Goal: Task Accomplishment & Management: Use online tool/utility

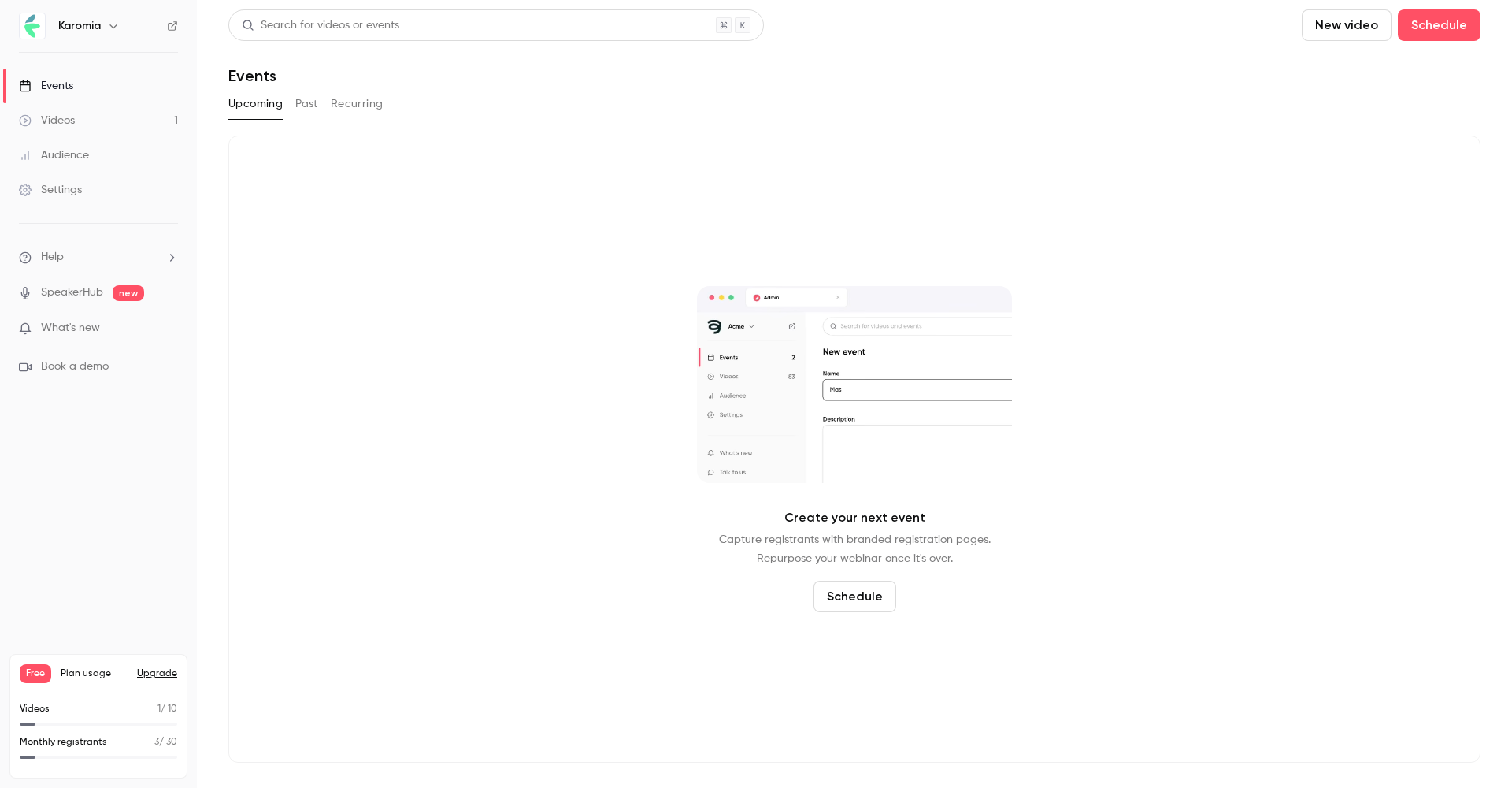
scroll to position [1, 0]
click at [287, 98] on div "Upcoming Past Recurring" at bounding box center [855, 103] width 1252 height 25
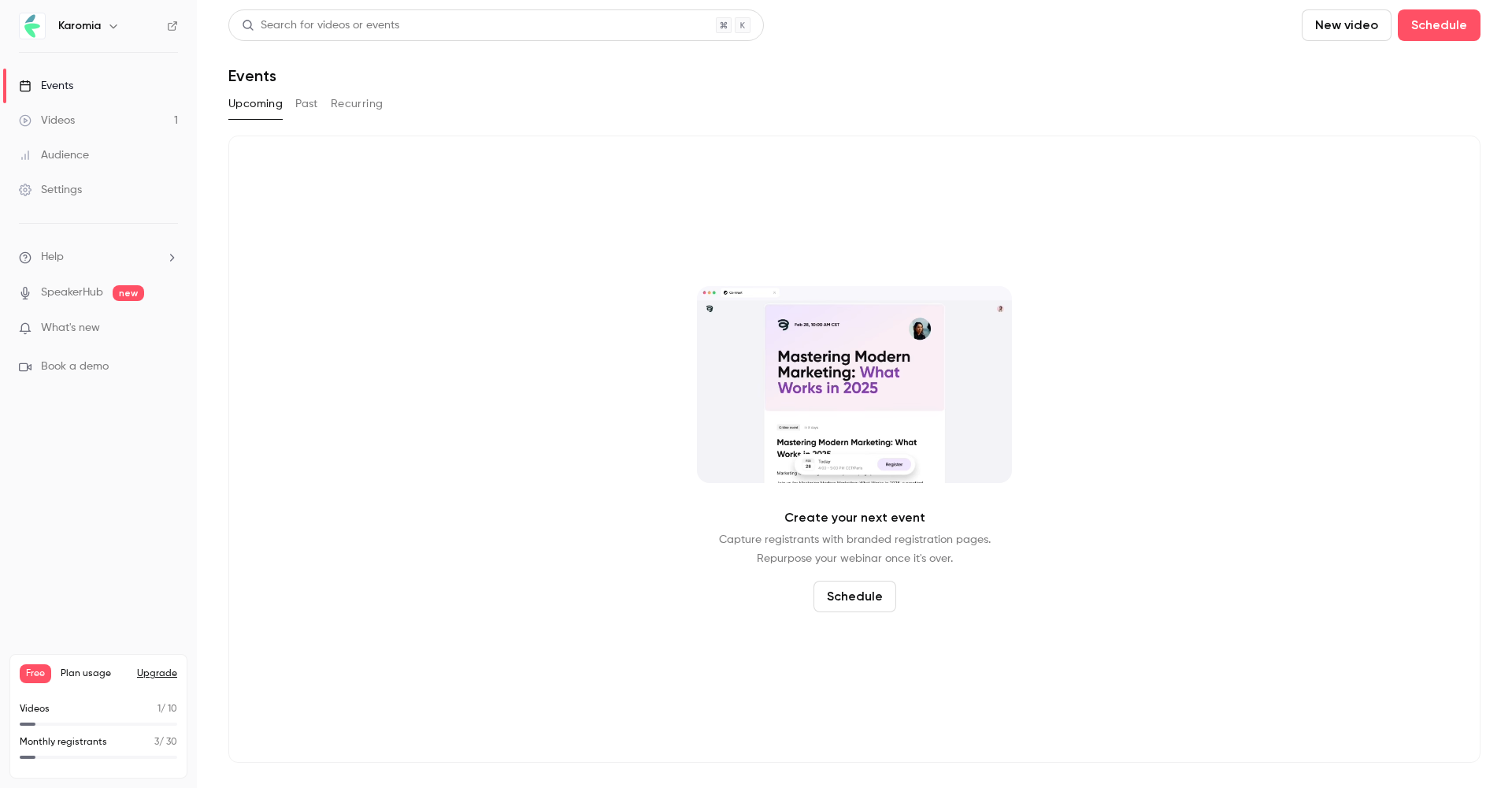
click at [304, 99] on button "Past" at bounding box center [307, 103] width 23 height 25
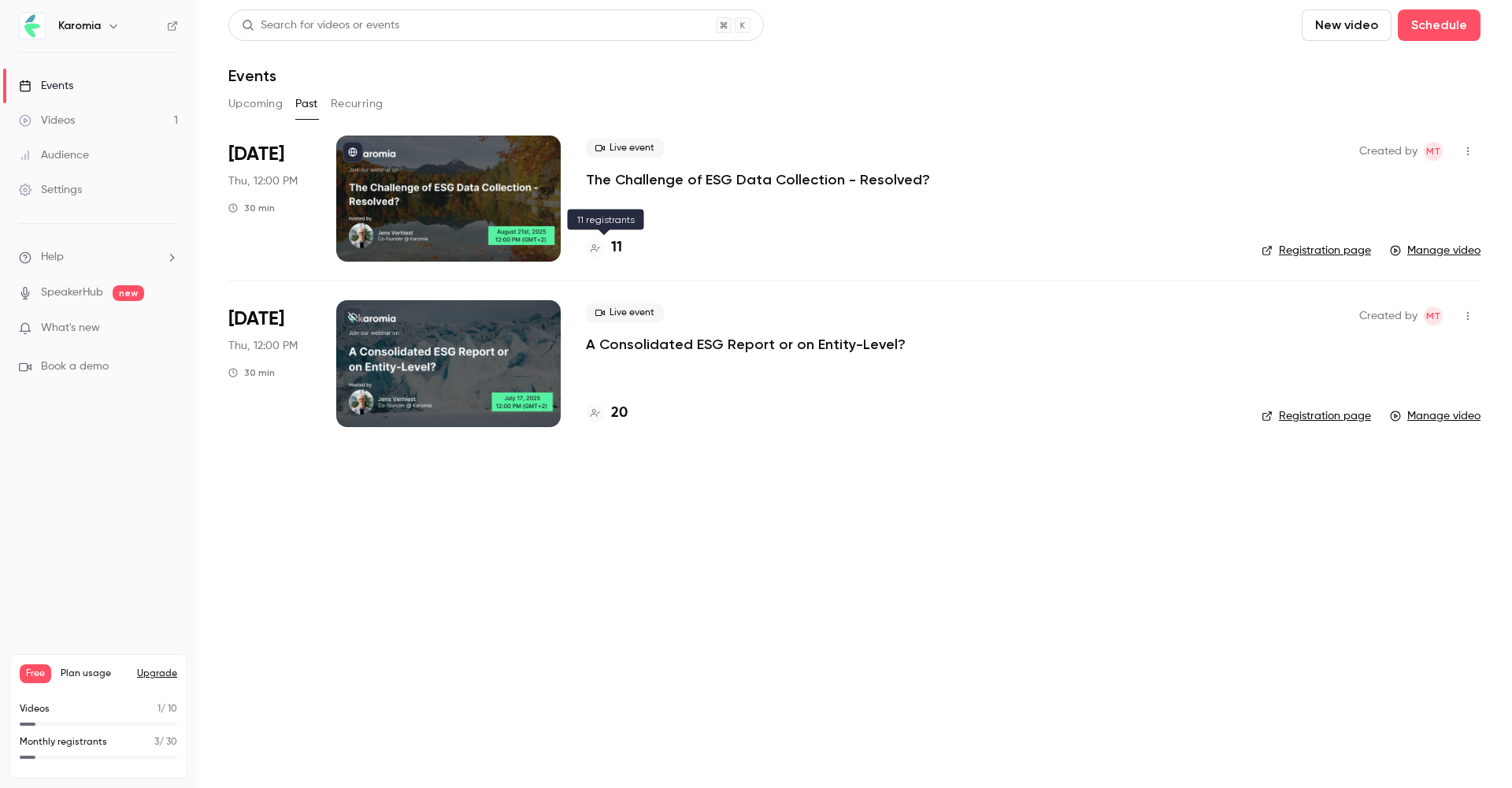
click at [616, 245] on h4 "11" at bounding box center [616, 247] width 11 height 21
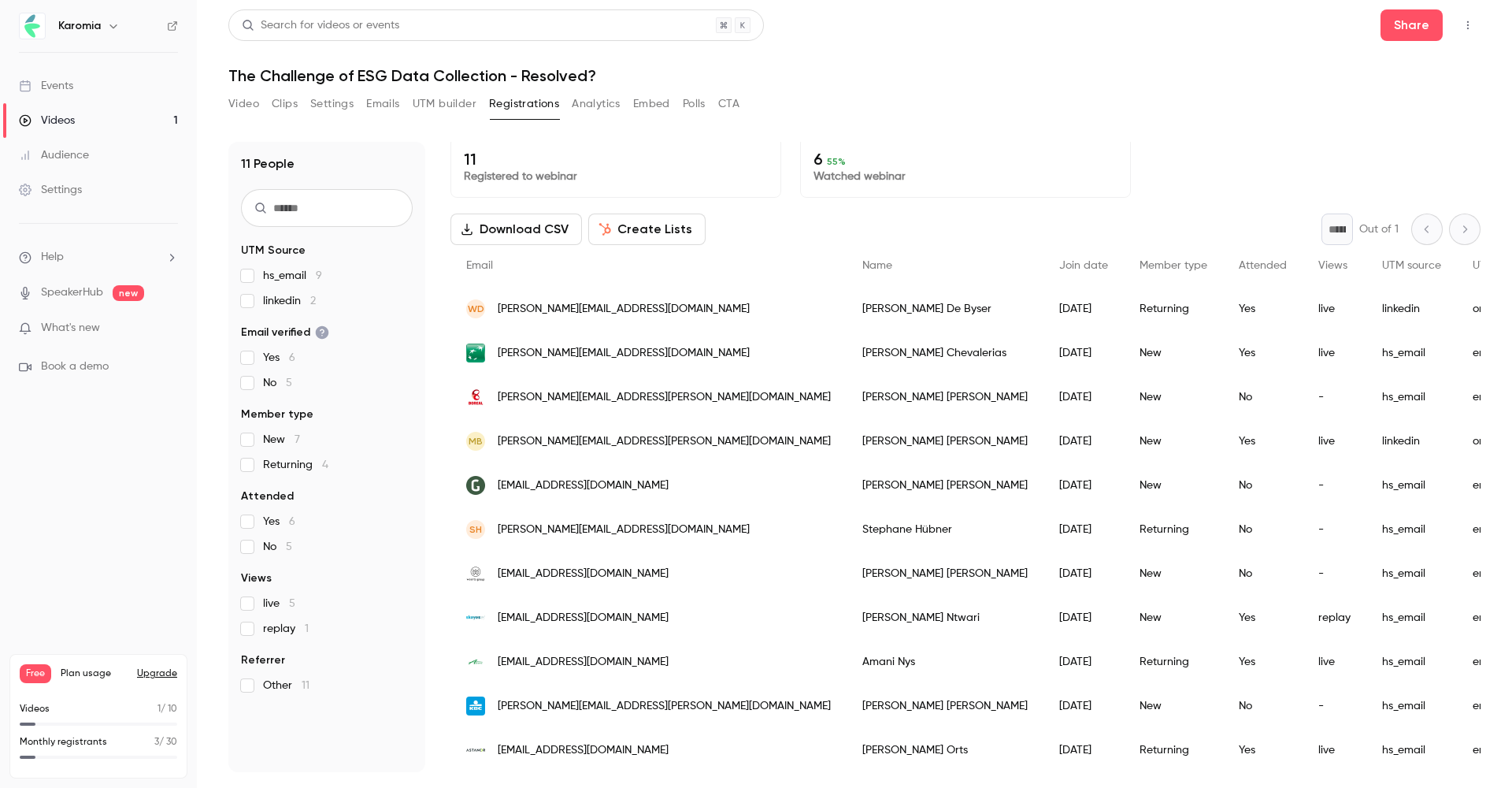
click at [640, 231] on button "Create Lists" at bounding box center [647, 230] width 118 height 32
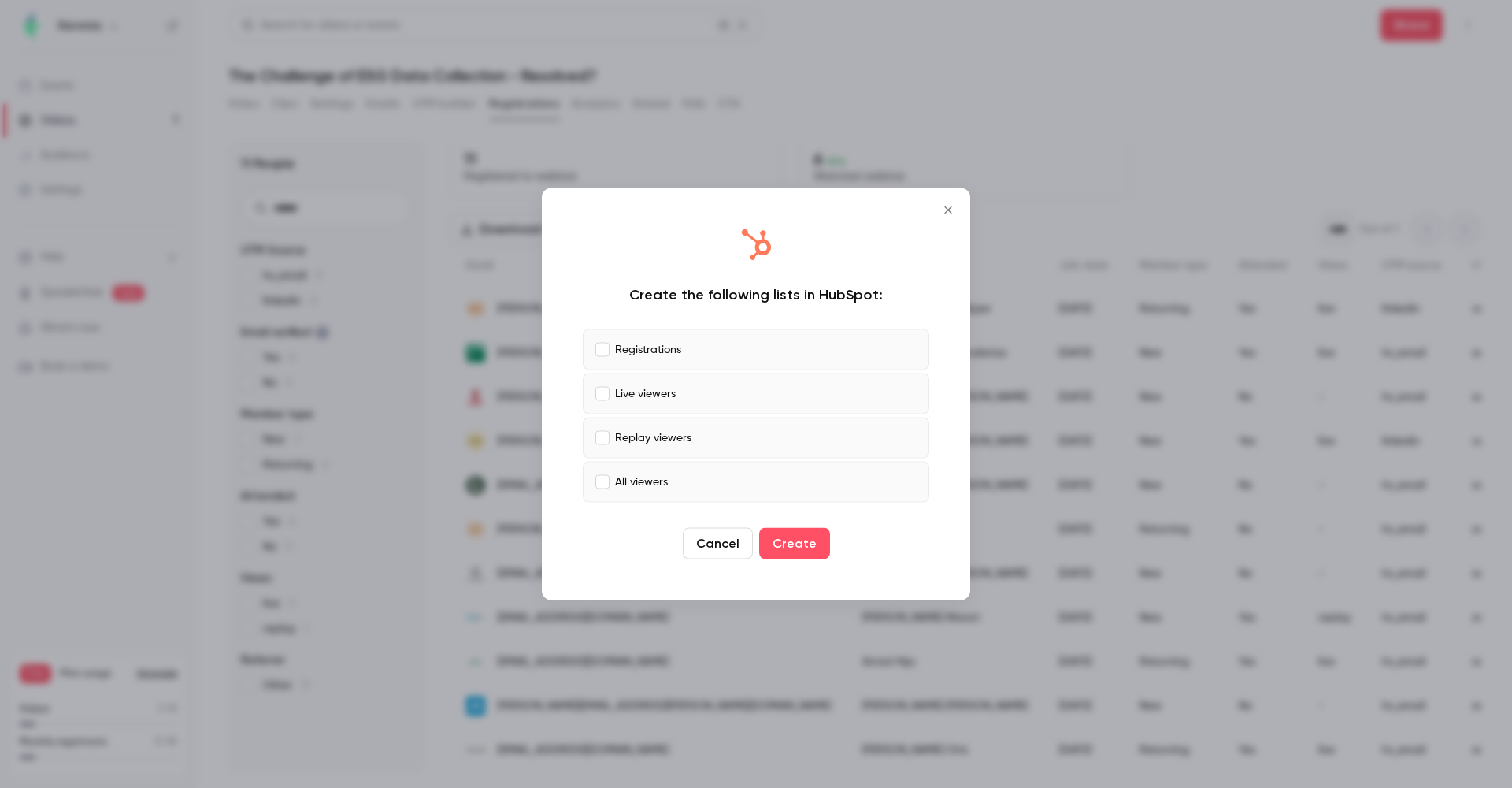
click at [955, 211] on icon "Close" at bounding box center [948, 210] width 19 height 13
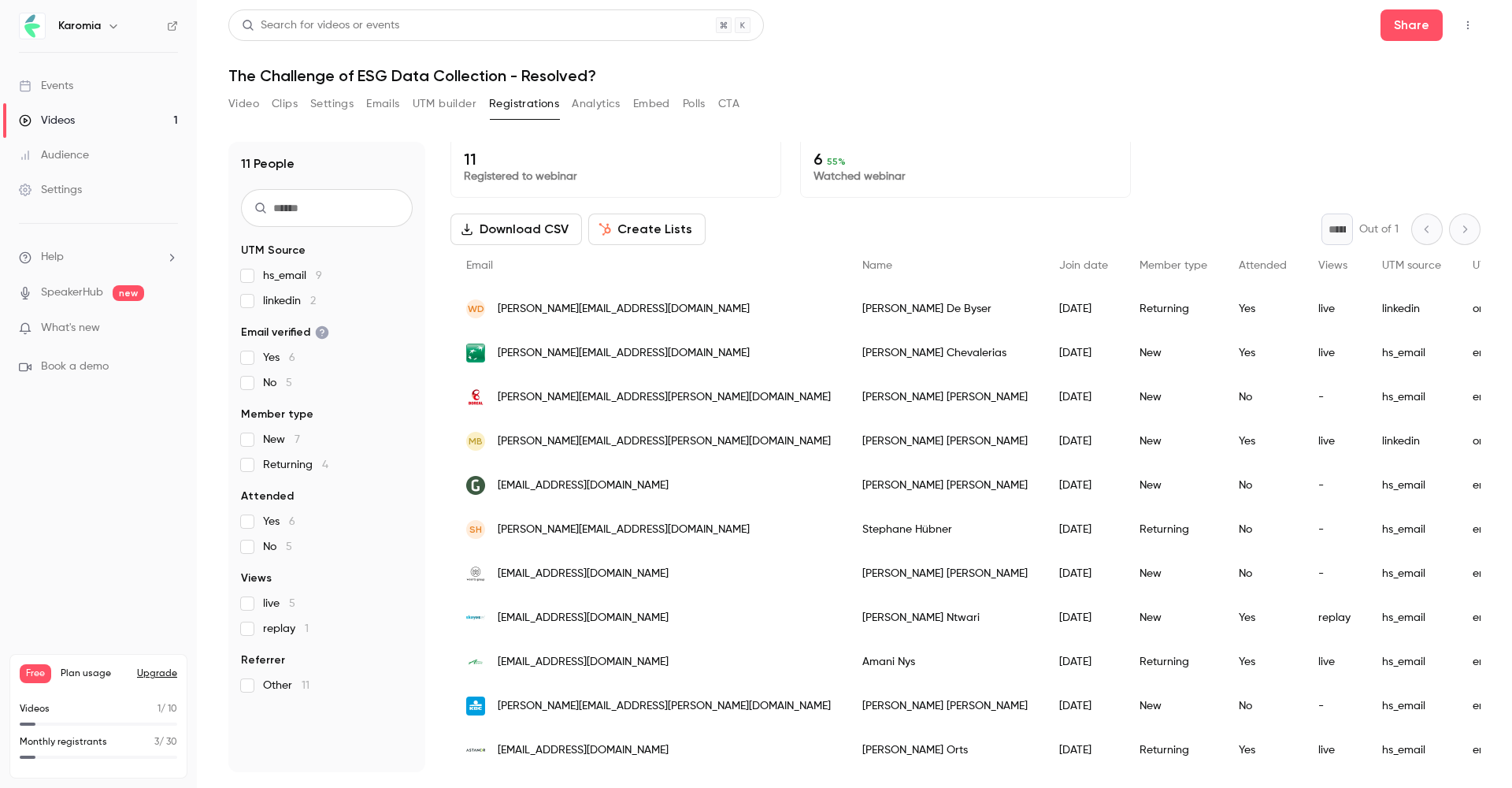
click at [398, 112] on button "Emails" at bounding box center [382, 103] width 33 height 25
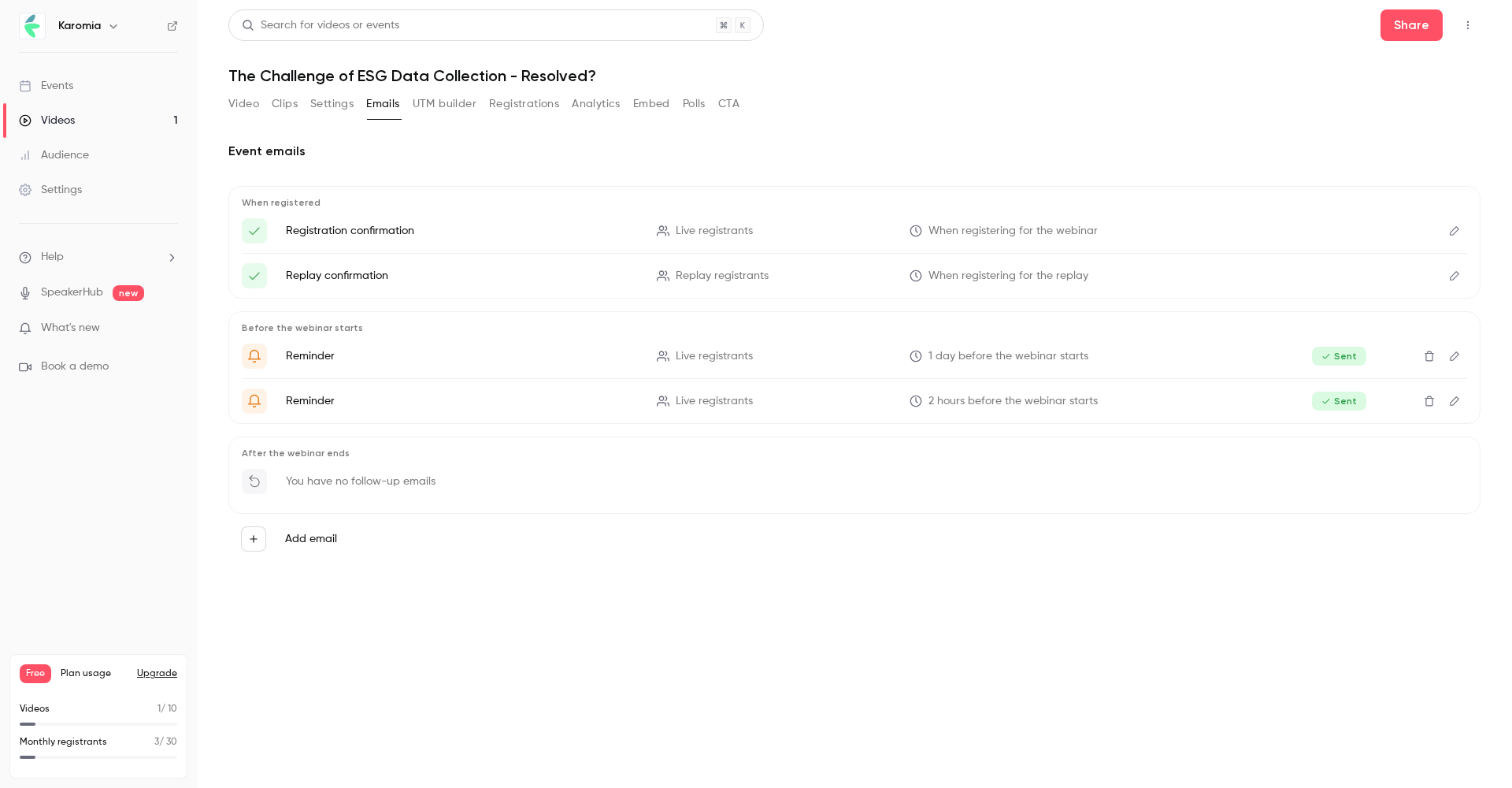
scroll to position [0, 1]
click at [419, 103] on button "UTM builder" at bounding box center [444, 103] width 64 height 25
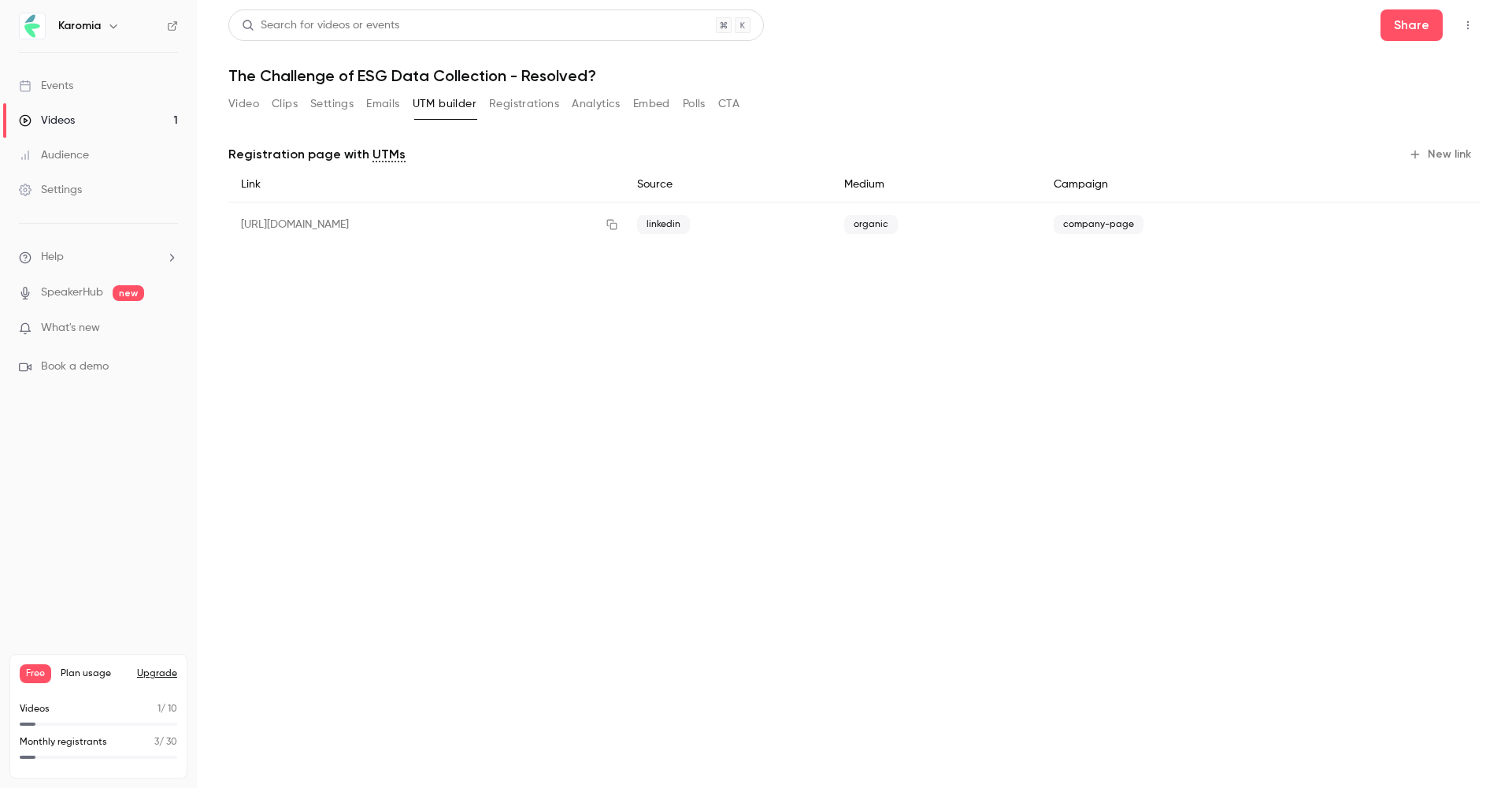
click at [512, 103] on button "Registrations" at bounding box center [524, 103] width 70 height 25
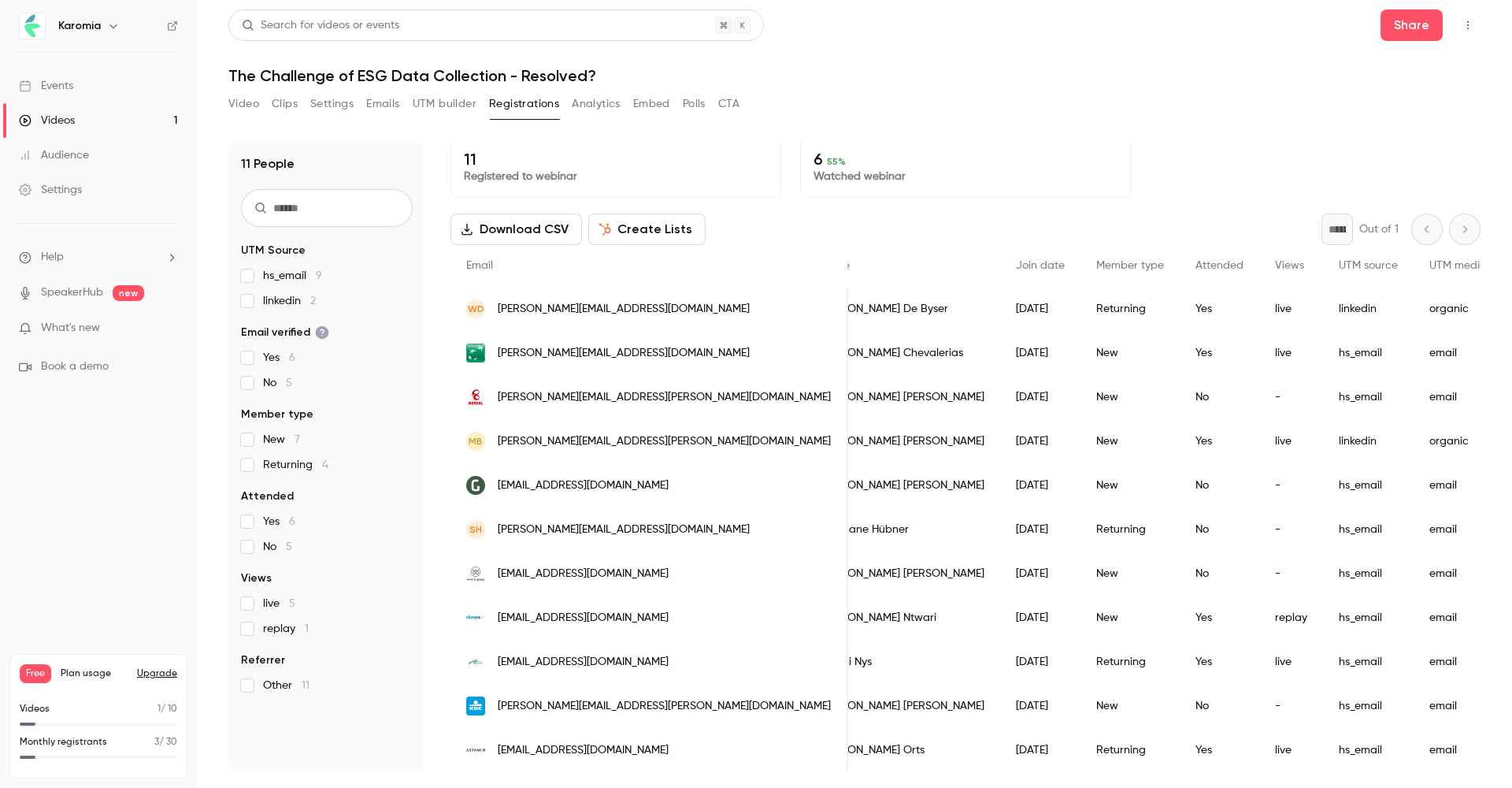
click at [899, 166] on p "6 55 %" at bounding box center [966, 159] width 304 height 19
click at [589, 104] on button "Analytics" at bounding box center [596, 103] width 49 height 25
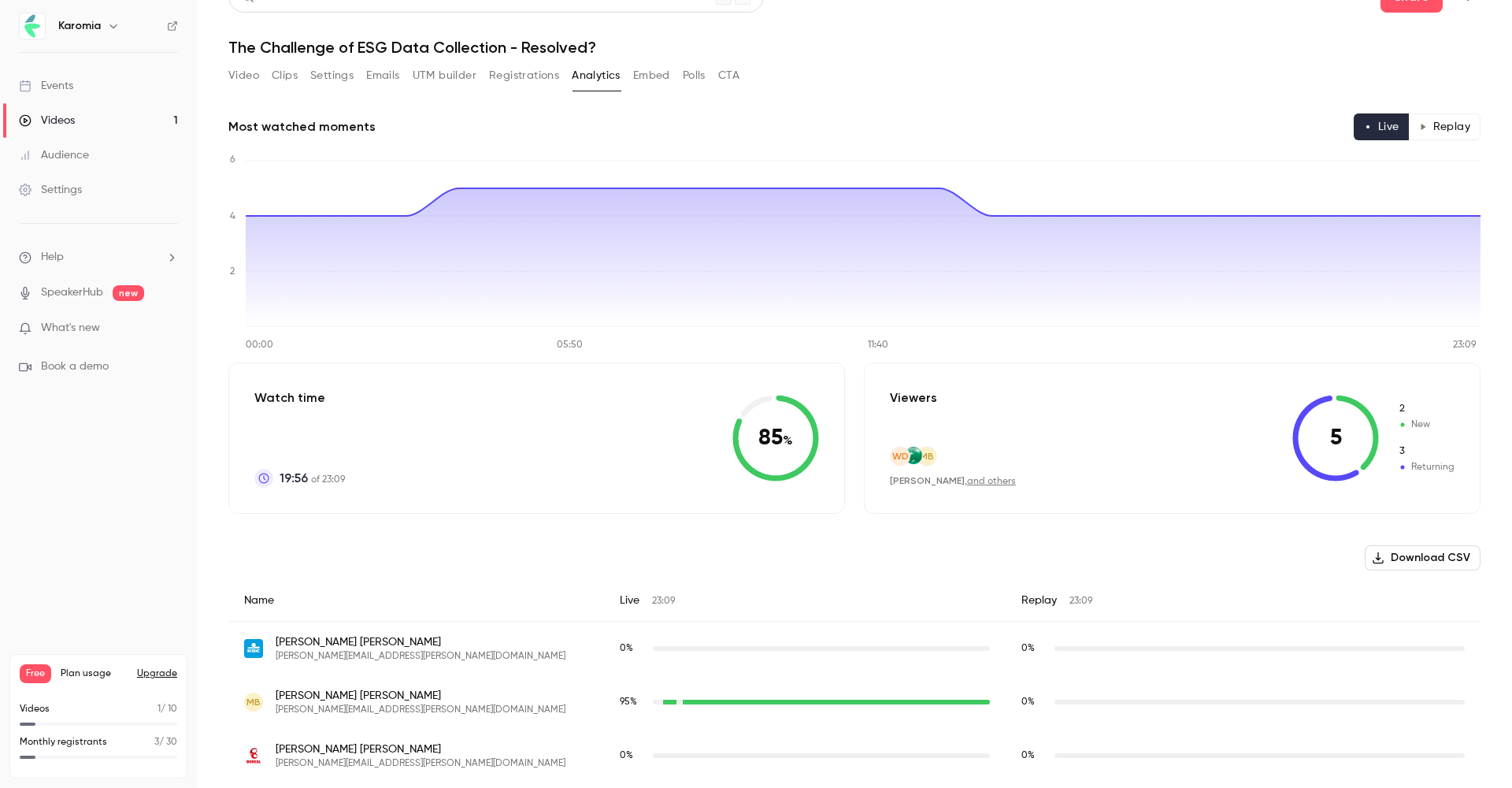
click at [502, 63] on button "Registrations" at bounding box center [524, 75] width 70 height 25
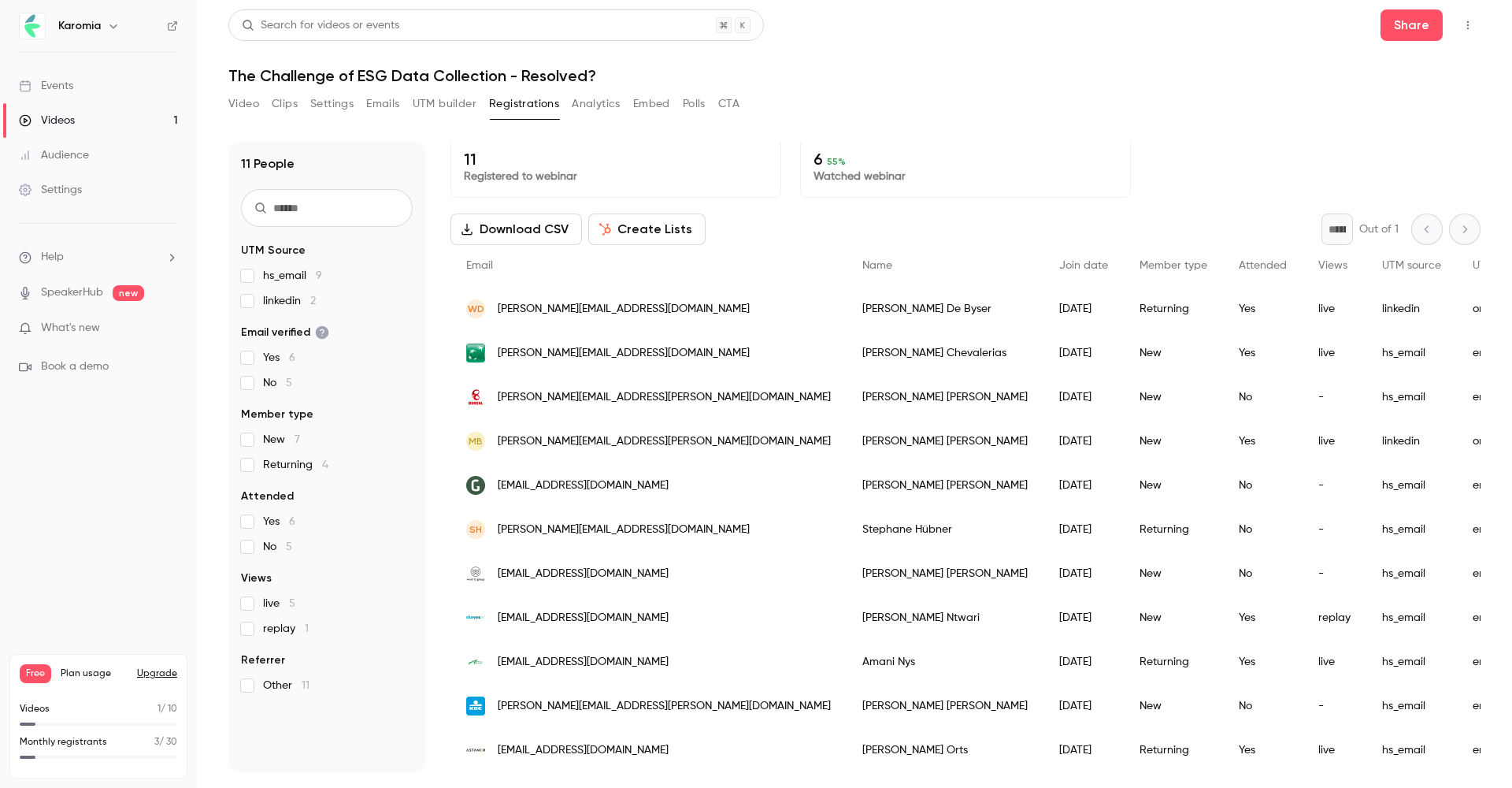
click at [617, 223] on button "Create Lists" at bounding box center [647, 230] width 118 height 32
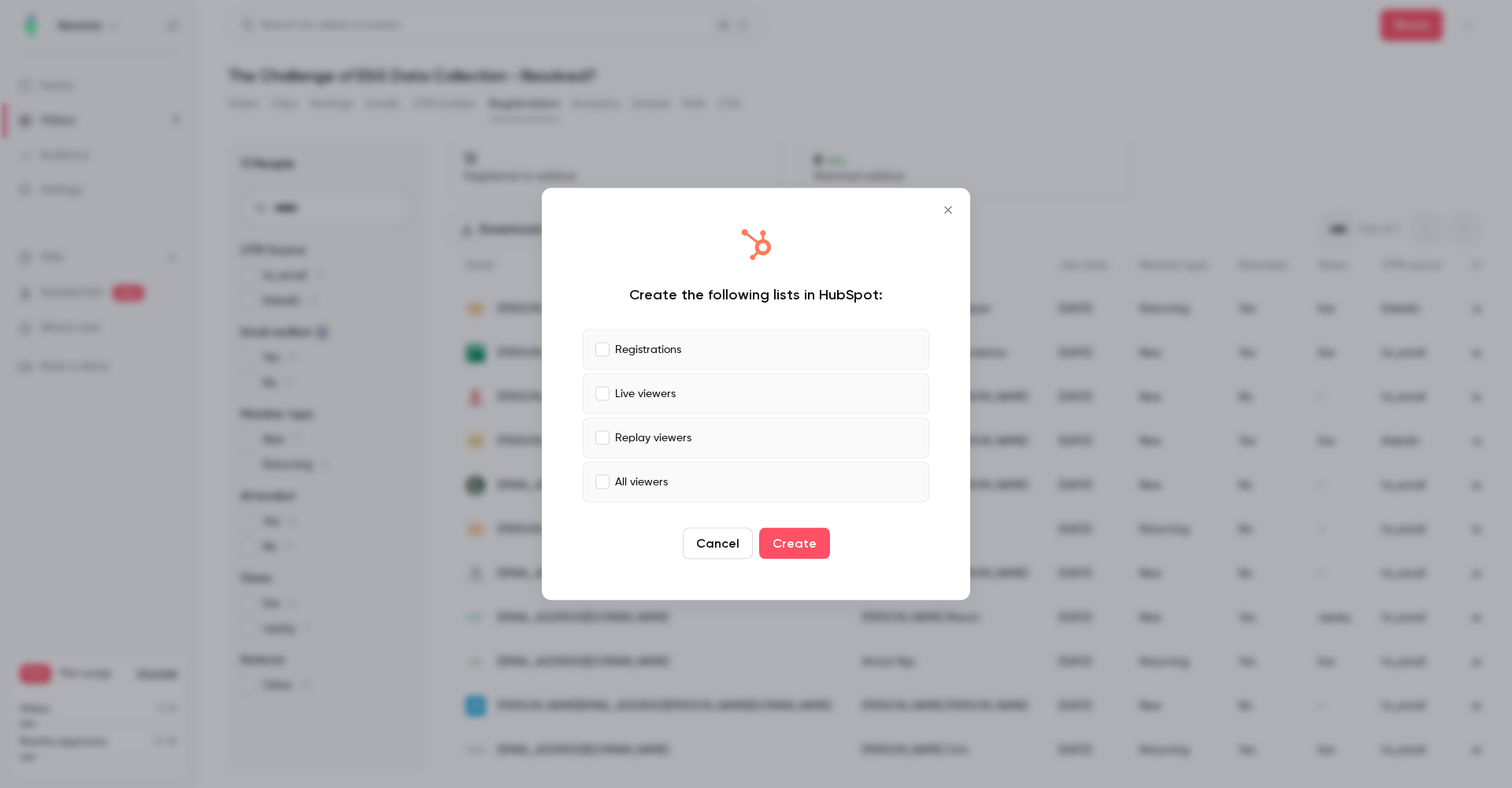
click at [646, 433] on p "Replay viewers" at bounding box center [653, 437] width 77 height 17
click at [640, 398] on p "Live viewers" at bounding box center [645, 394] width 61 height 17
click at [796, 545] on button "Create" at bounding box center [794, 543] width 71 height 32
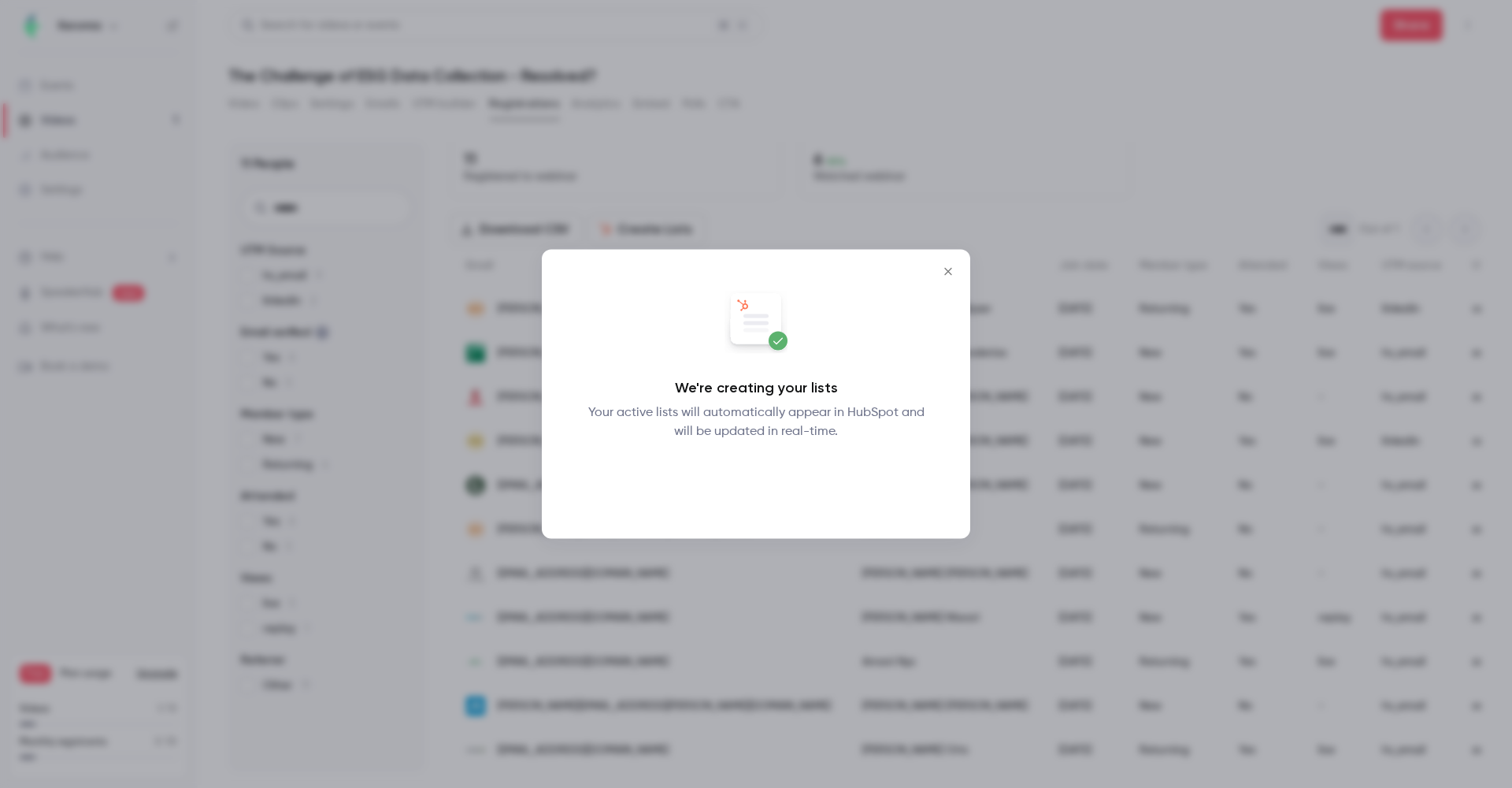
click at [763, 482] on button "Okay" at bounding box center [757, 482] width 58 height 32
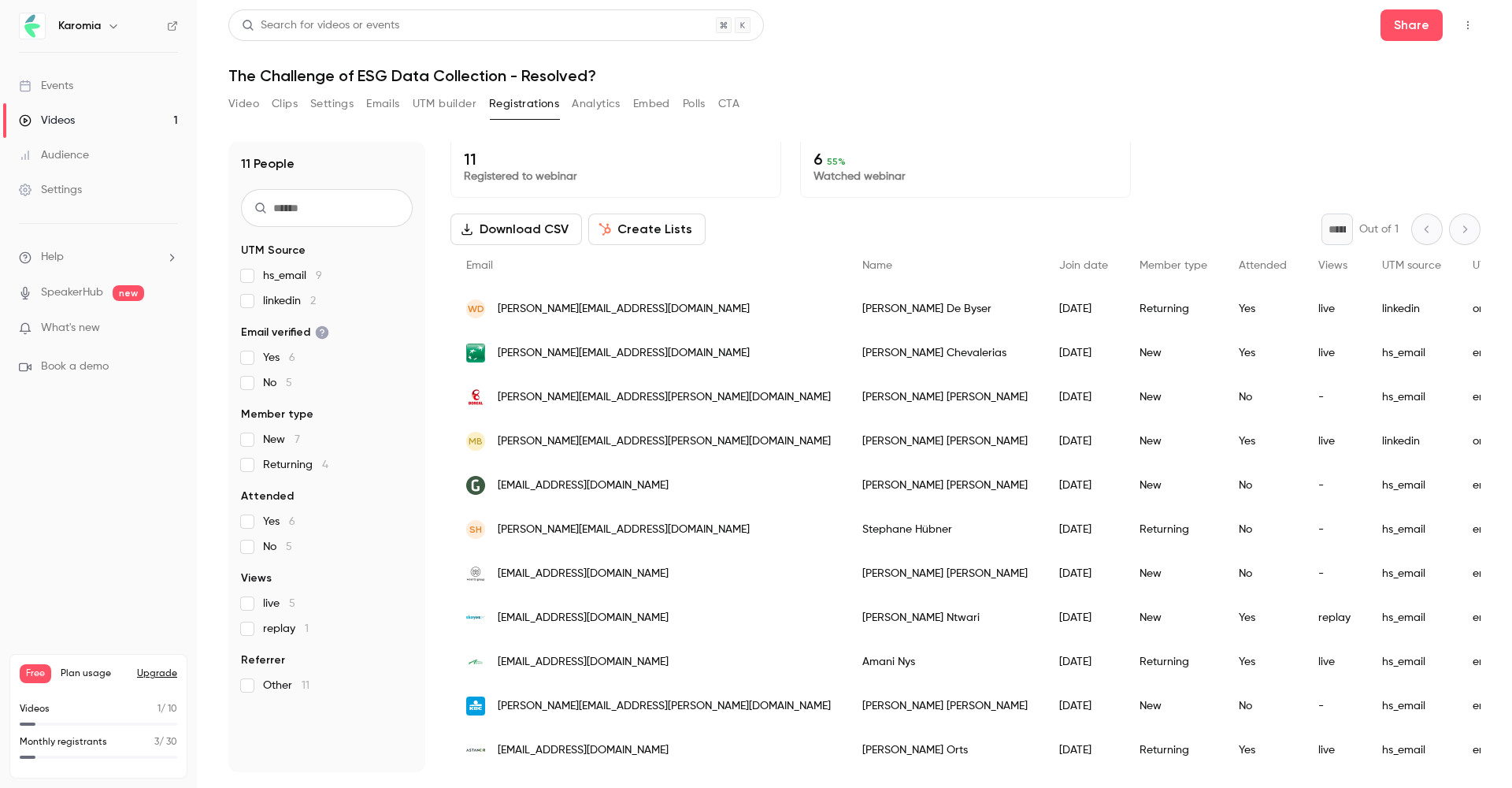
scroll to position [6, 0]
